Goal: Task Accomplishment & Management: Manage account settings

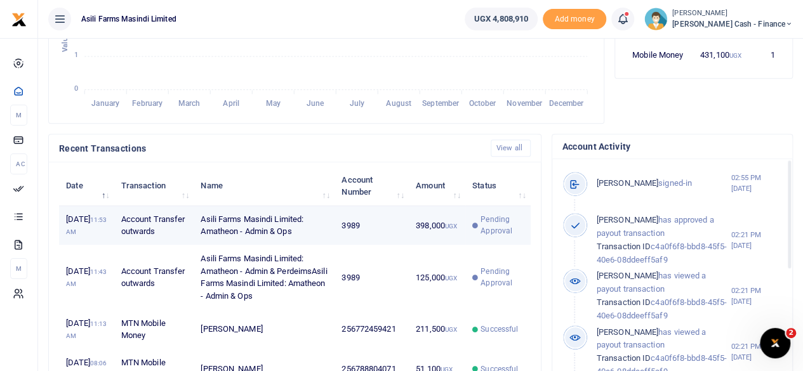
scroll to position [10, 10]
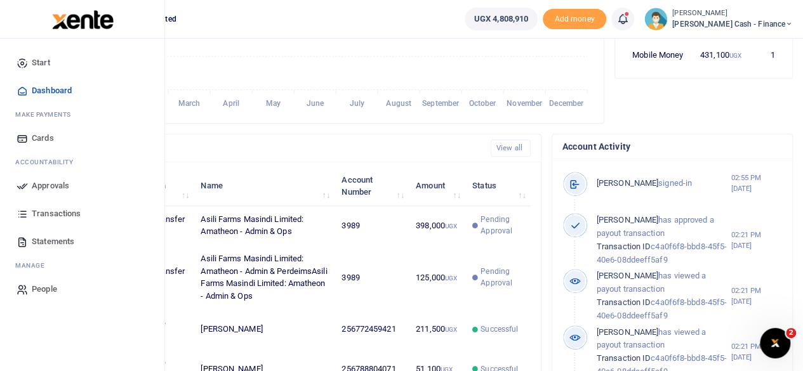
click at [49, 185] on span "Approvals" at bounding box center [50, 186] width 37 height 13
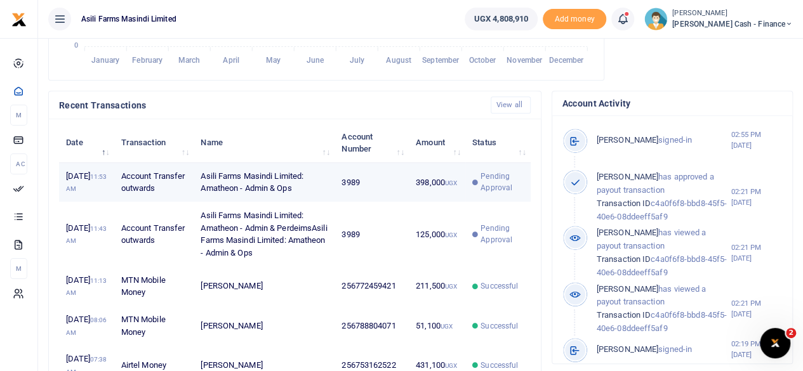
scroll to position [381, 0]
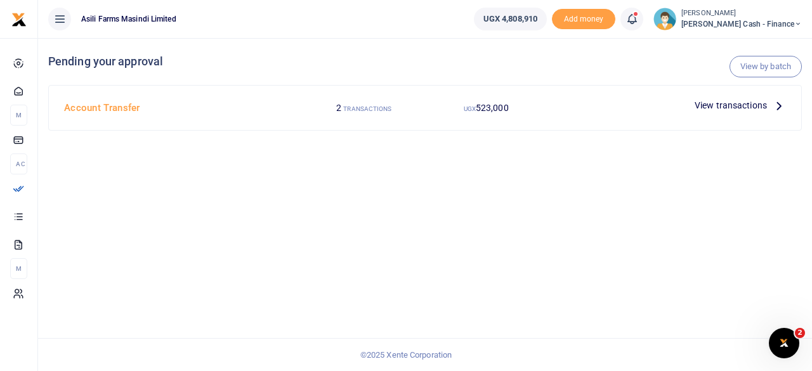
click at [773, 108] on icon at bounding box center [779, 105] width 14 height 14
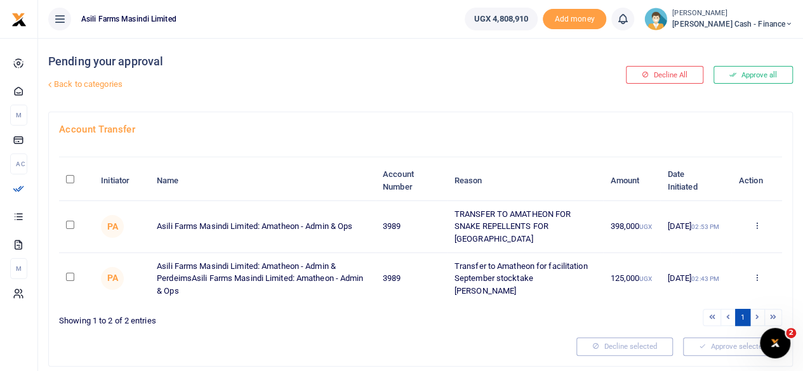
scroll to position [23, 0]
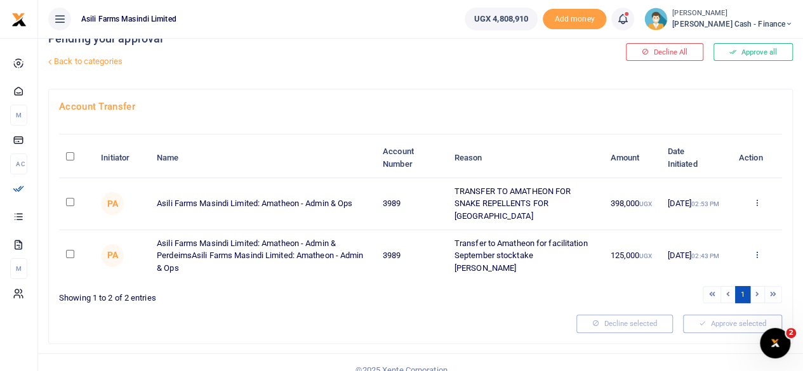
click at [754, 250] on icon at bounding box center [756, 254] width 8 height 9
click at [693, 314] on link "Details" at bounding box center [709, 320] width 100 height 18
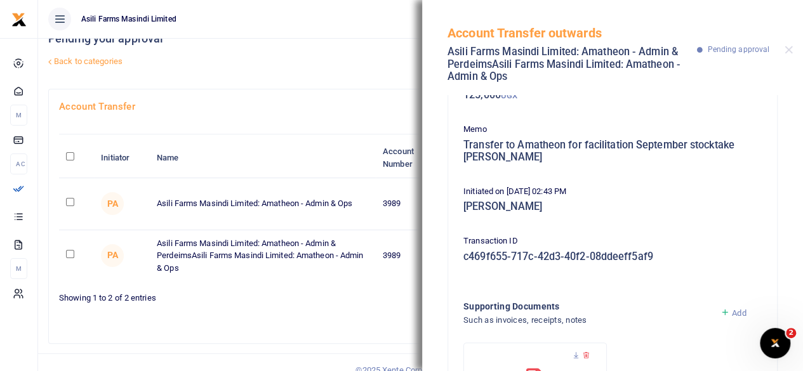
scroll to position [202, 0]
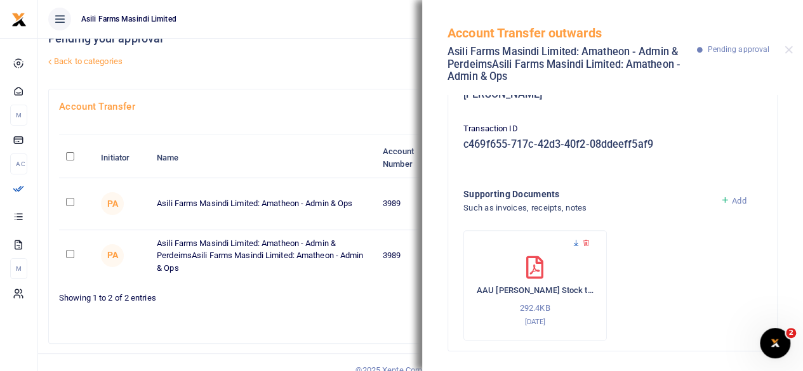
click at [575, 243] on icon at bounding box center [576, 243] width 8 height 8
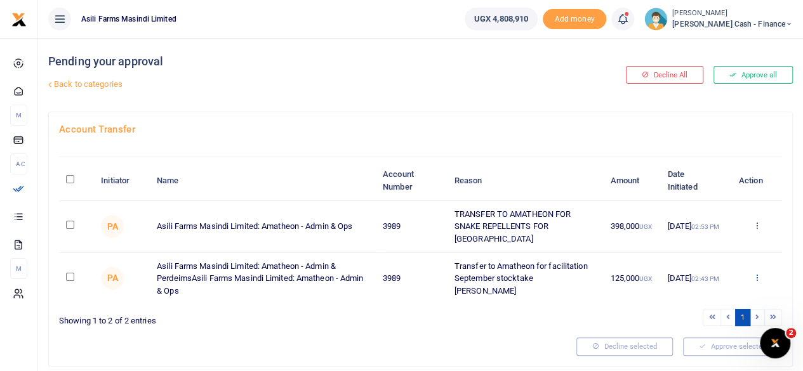
click at [755, 273] on icon at bounding box center [756, 277] width 8 height 9
click at [698, 344] on link "Details" at bounding box center [709, 343] width 100 height 18
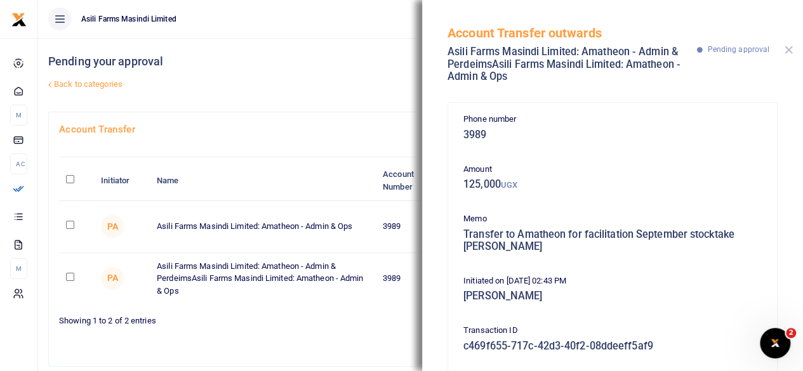
click at [789, 50] on button "Close" at bounding box center [788, 50] width 8 height 8
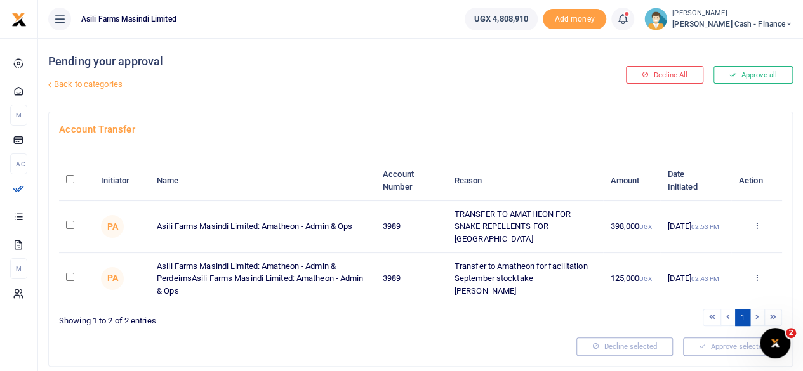
click at [74, 180] on th "\a \a : activate to sort column descending" at bounding box center [76, 180] width 35 height 39
click at [75, 180] on th "\a \a : activate to sort column descending" at bounding box center [76, 180] width 35 height 39
click at [70, 178] on input "\a \a : activate to sort column descending" at bounding box center [70, 179] width 8 height 8
checkbox input "true"
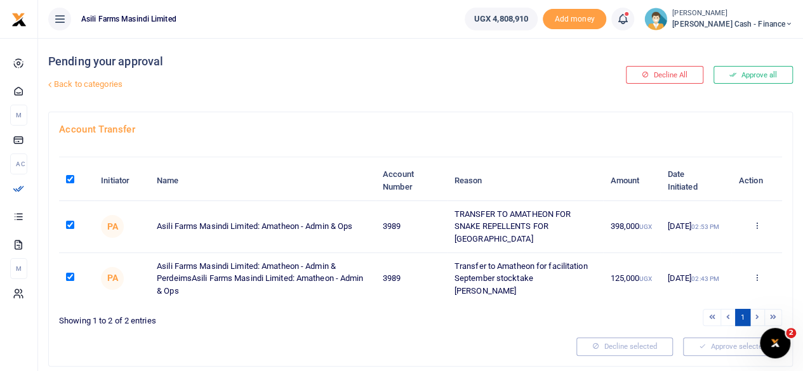
checkbox input "true"
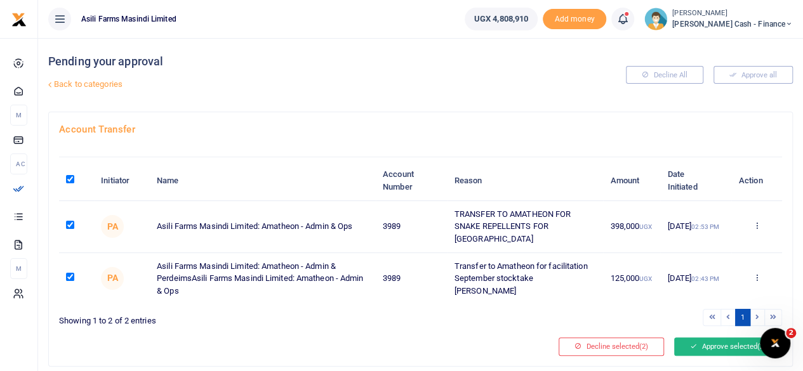
click at [723, 338] on button "Approve selected (2)" at bounding box center [728, 347] width 108 height 18
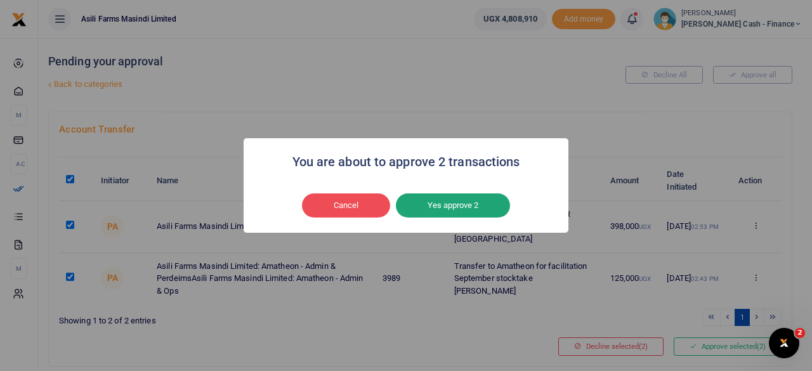
click at [466, 205] on button "Yes approve 2" at bounding box center [453, 206] width 114 height 24
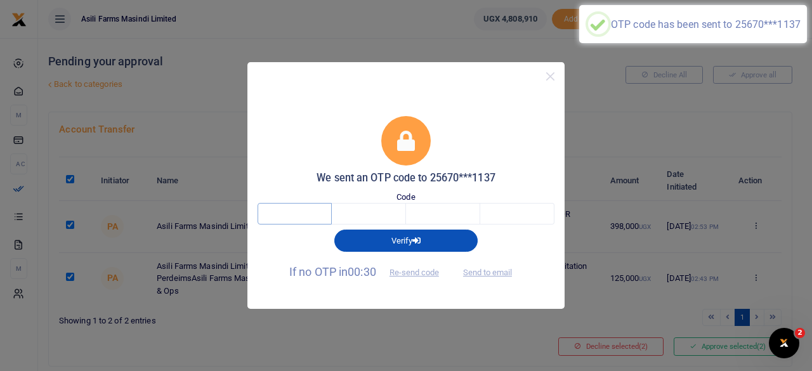
click at [307, 215] on input "text" at bounding box center [295, 214] width 74 height 22
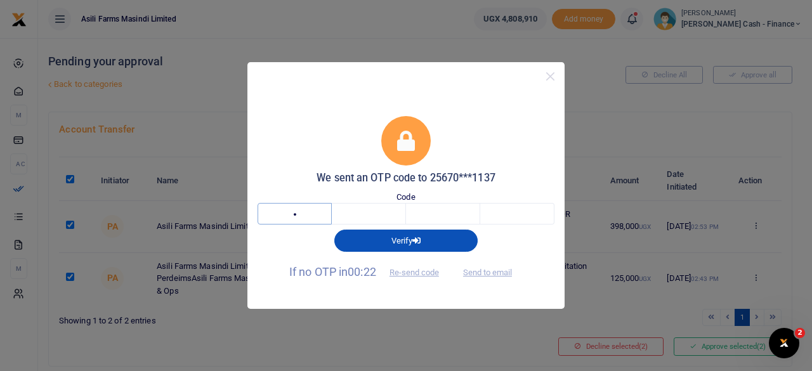
type input "8"
type input "2"
type input "7"
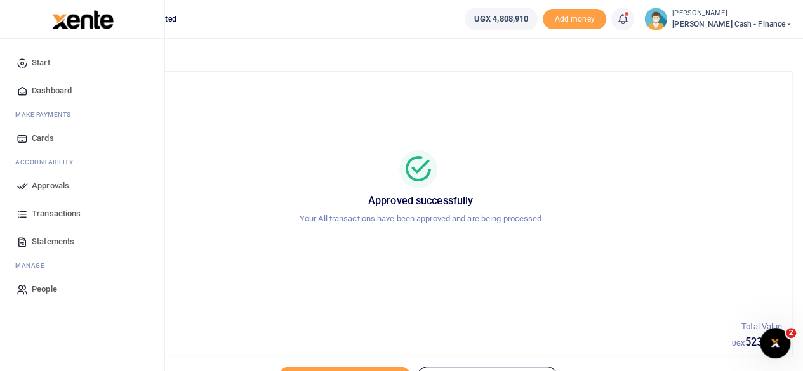
click at [51, 210] on span "Transactions" at bounding box center [56, 213] width 49 height 13
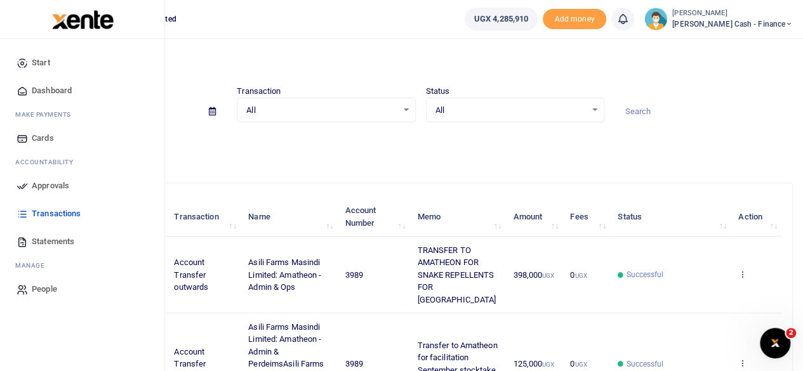
click at [61, 89] on span "Dashboard" at bounding box center [52, 90] width 40 height 13
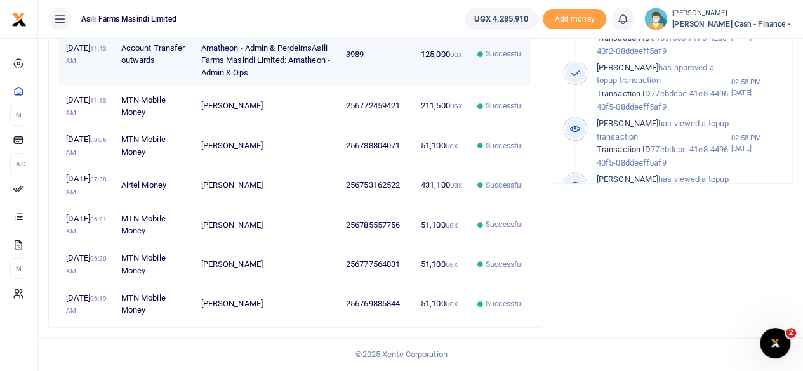
scroll to position [190, 0]
